Goal: Navigation & Orientation: Understand site structure

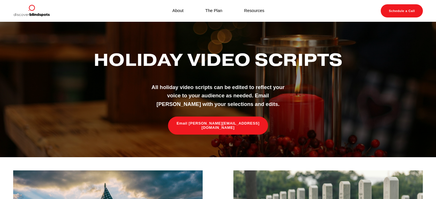
click at [219, 11] on link "The Plan" at bounding box center [213, 11] width 17 height 8
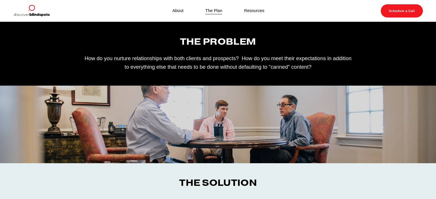
click at [252, 13] on link "Resources" at bounding box center [254, 11] width 20 height 8
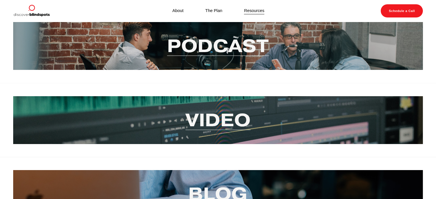
click at [181, 11] on link "About" at bounding box center [177, 11] width 11 height 8
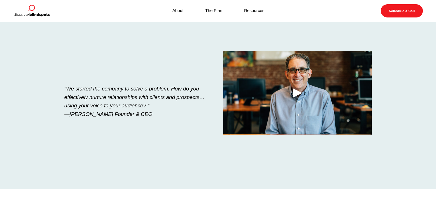
click at [30, 8] on img at bounding box center [31, 10] width 37 height 13
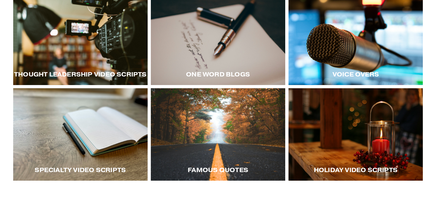
scroll to position [118, 0]
click at [350, 58] on div at bounding box center [356, 39] width 135 height 93
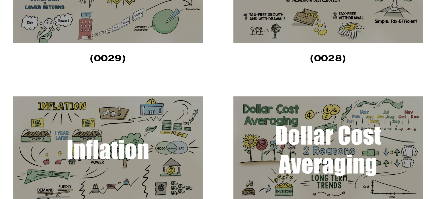
scroll to position [235, 0]
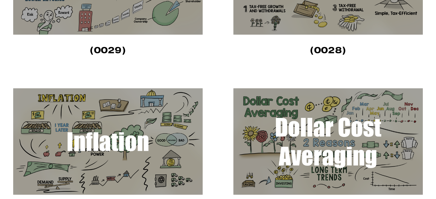
click at [320, 144] on img at bounding box center [328, 141] width 190 height 107
